Goal: Task Accomplishment & Management: Manage account settings

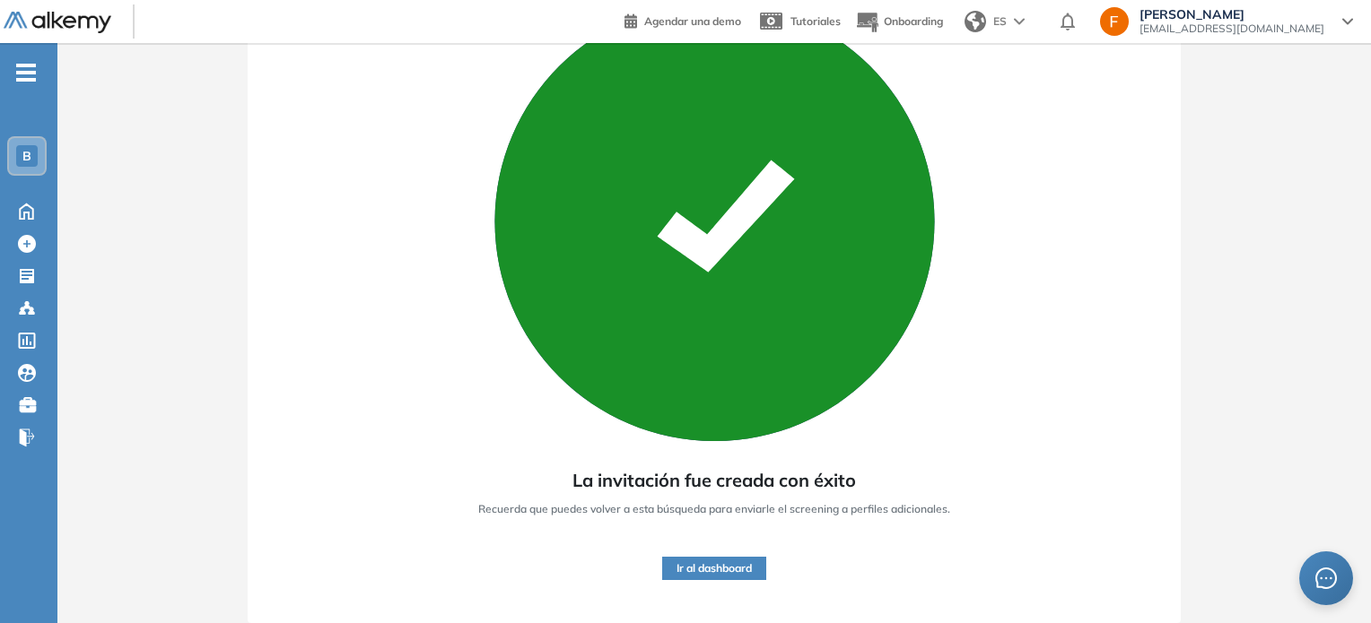
click at [713, 570] on button "Ir al dashboard" at bounding box center [714, 568] width 104 height 23
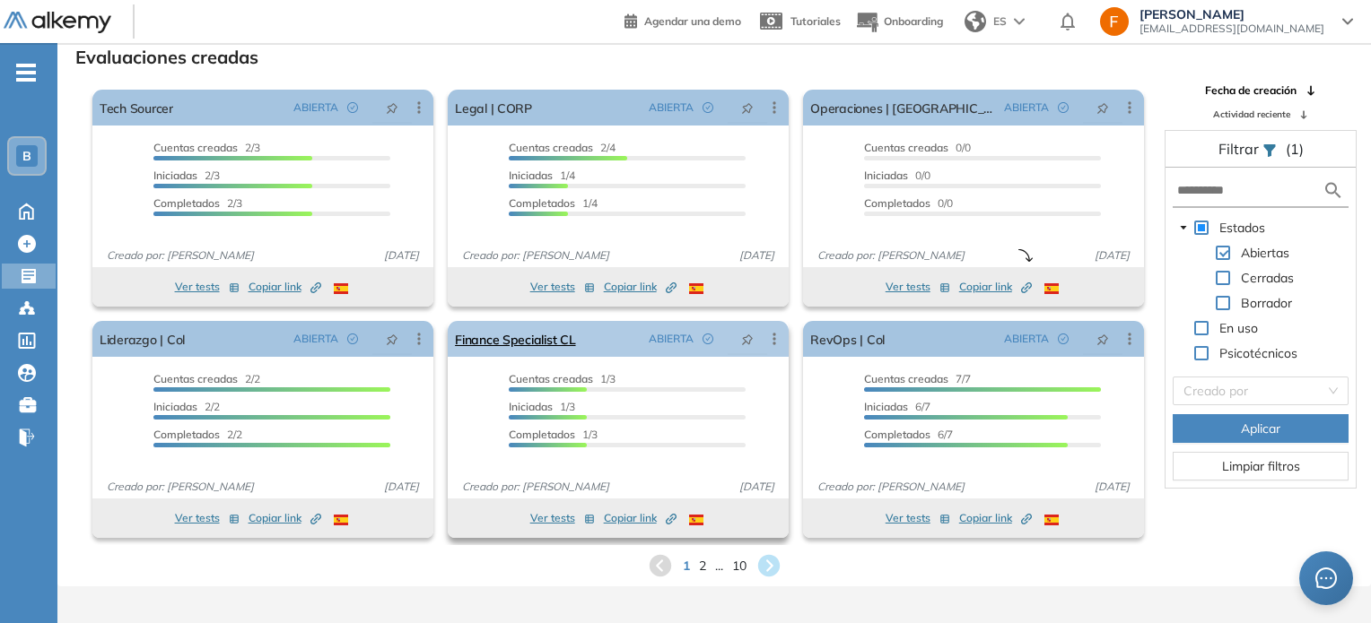
click at [535, 332] on link "Finance Specialist CL" at bounding box center [515, 339] width 120 height 36
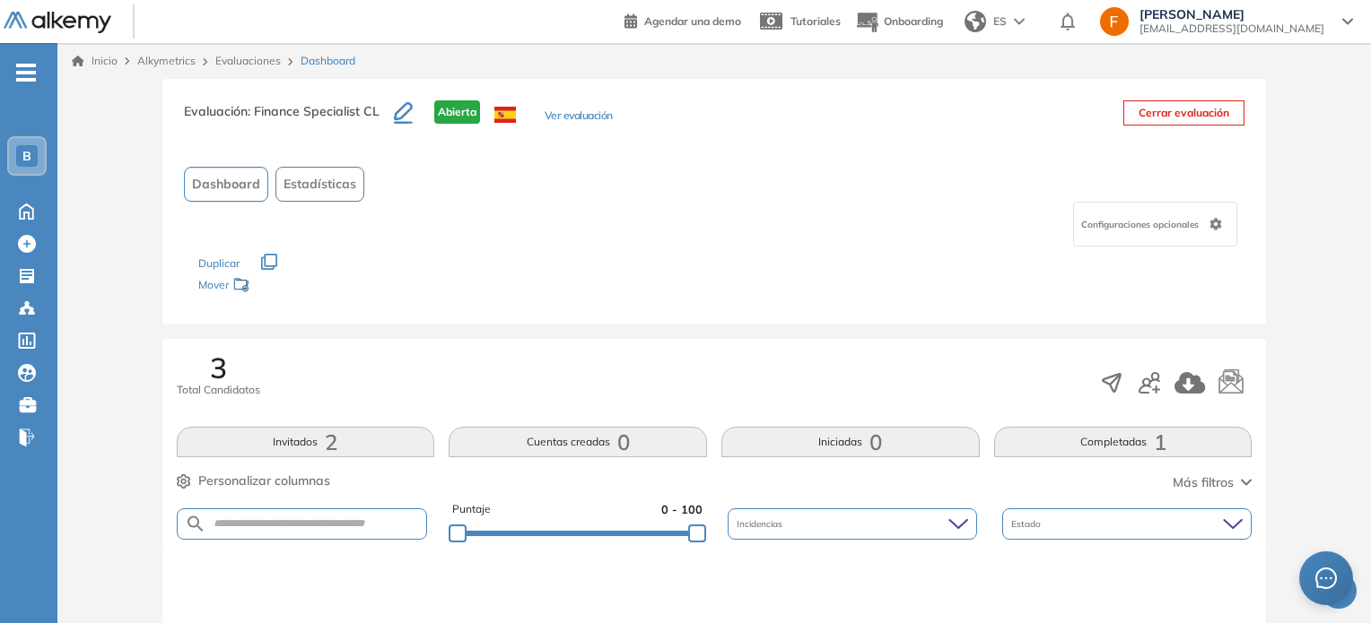
scroll to position [448, 0]
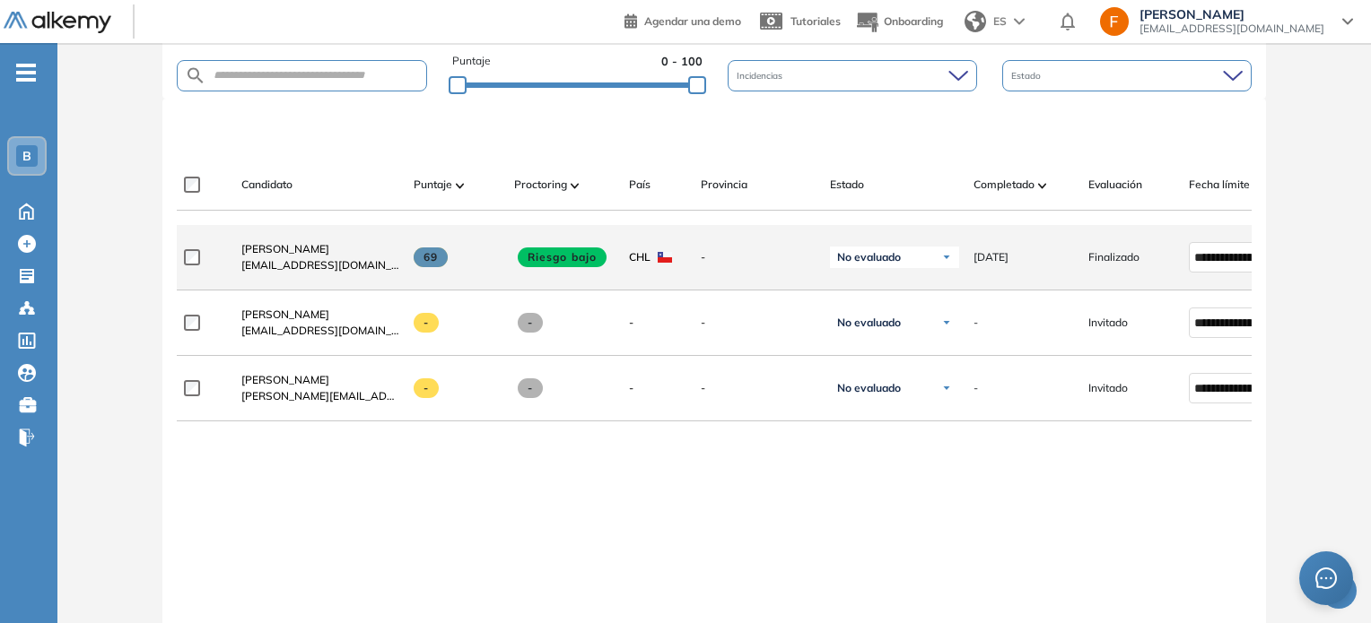
click at [872, 265] on span "No evaluado" at bounding box center [869, 257] width 64 height 14
click at [897, 327] on div "Evaluado" at bounding box center [894, 325] width 127 height 32
click at [879, 327] on li "Evaluado" at bounding box center [872, 325] width 42 height 18
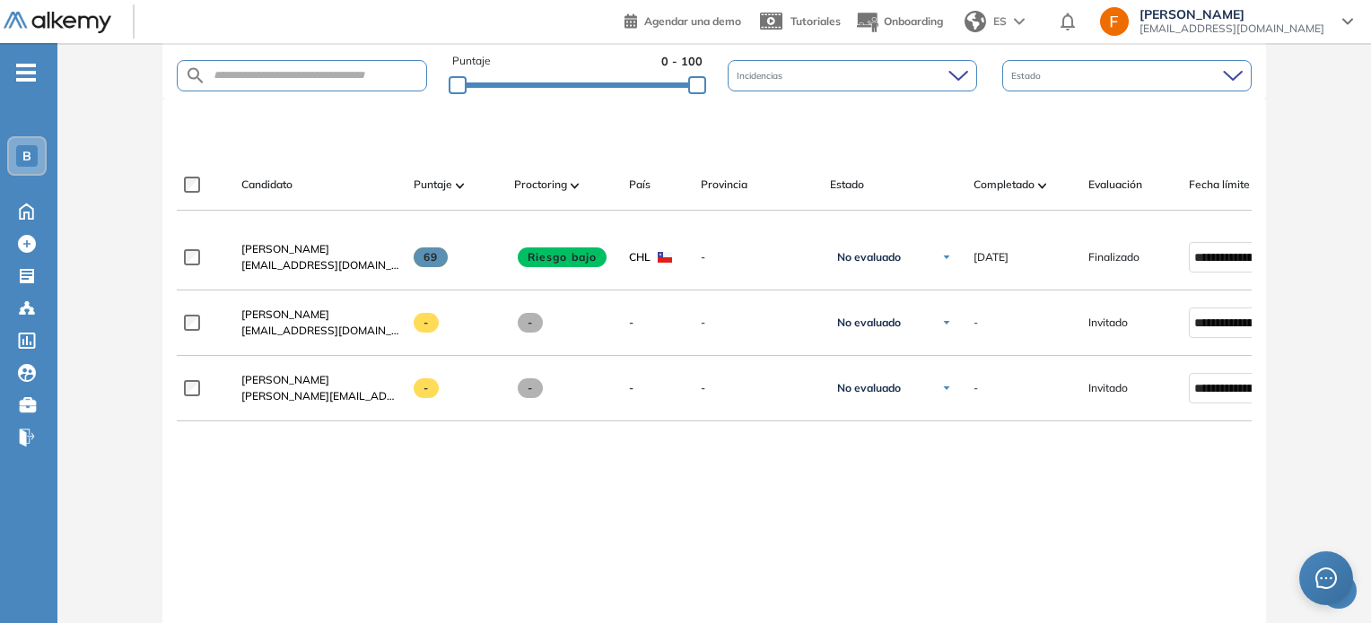
click at [957, 528] on div "**********" at bounding box center [714, 474] width 1075 height 498
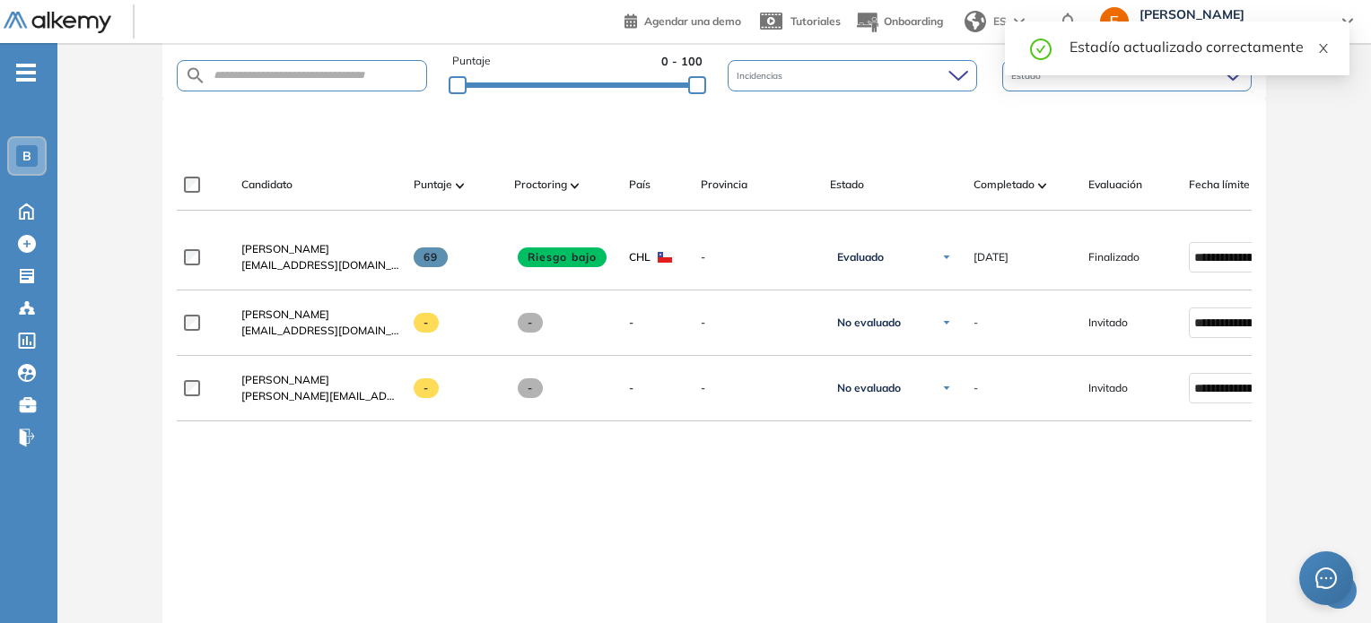
click at [1327, 43] on icon "close" at bounding box center [1323, 48] width 13 height 13
